Goal: Download file/media

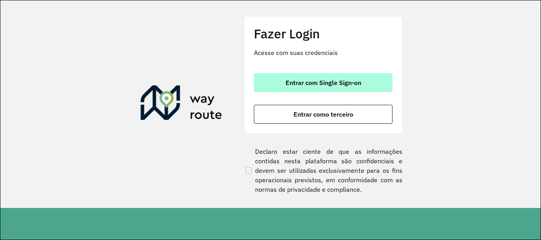
click at [342, 86] on span "Entrar com Single Sign-on" at bounding box center [323, 83] width 76 height 6
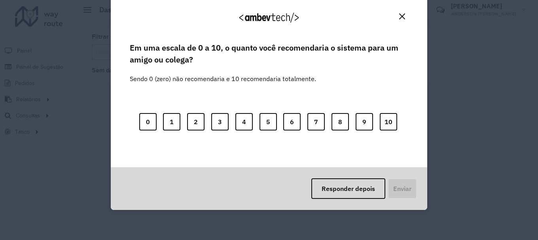
drag, startPoint x: 401, startPoint y: 13, endPoint x: 384, endPoint y: 23, distance: 19.0
click at [401, 13] on button "Close" at bounding box center [402, 16] width 12 height 12
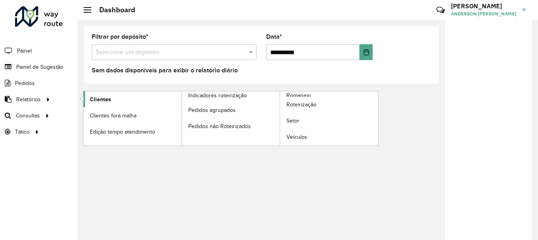
click at [100, 99] on span "Clientes" at bounding box center [100, 99] width 21 height 8
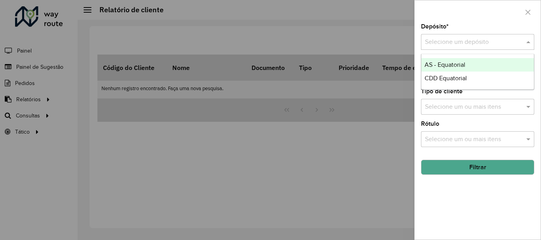
click at [450, 42] on input "text" at bounding box center [469, 42] width 89 height 9
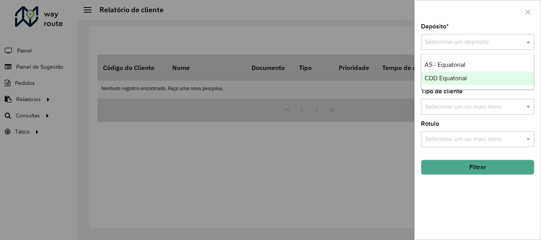
click at [441, 78] on span "CDD Equatorial" at bounding box center [445, 78] width 42 height 7
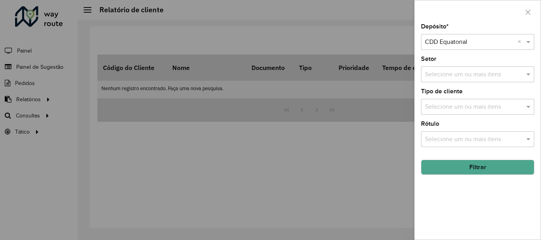
click at [474, 169] on button "Filtrar" at bounding box center [477, 167] width 113 height 15
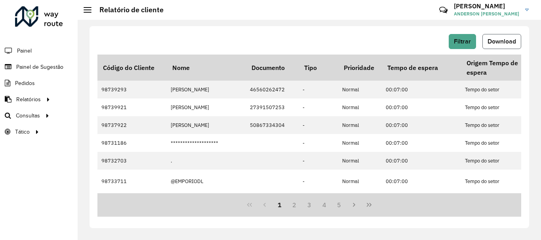
click at [499, 37] on button "Download" at bounding box center [501, 41] width 39 height 15
